Goal: Task Accomplishment & Management: Use online tool/utility

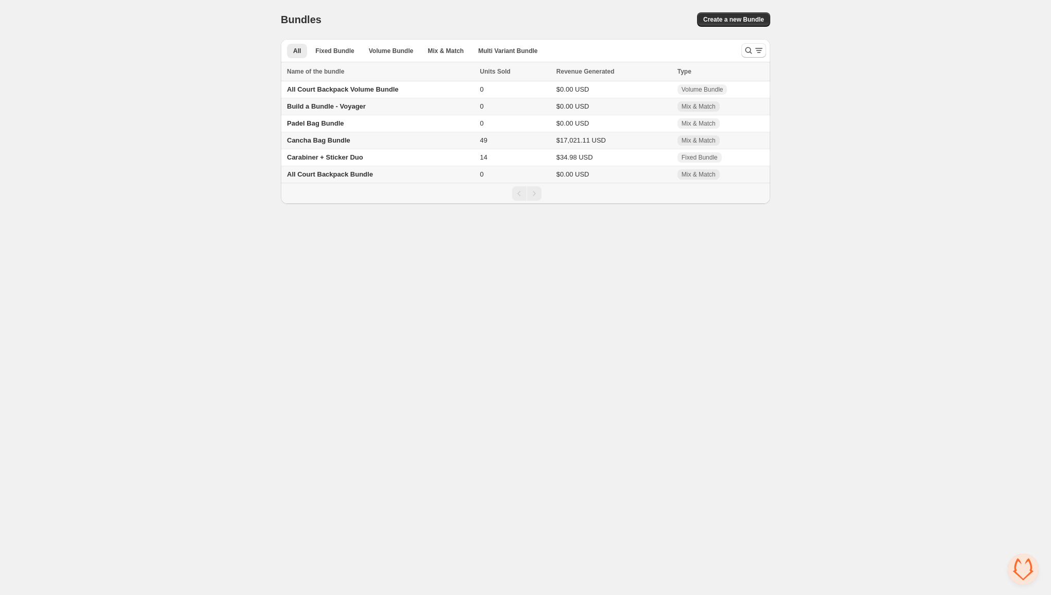
click at [343, 138] on span "Cancha Bag Bundle" at bounding box center [318, 140] width 63 height 8
